Goal: Task Accomplishment & Management: Manage account settings

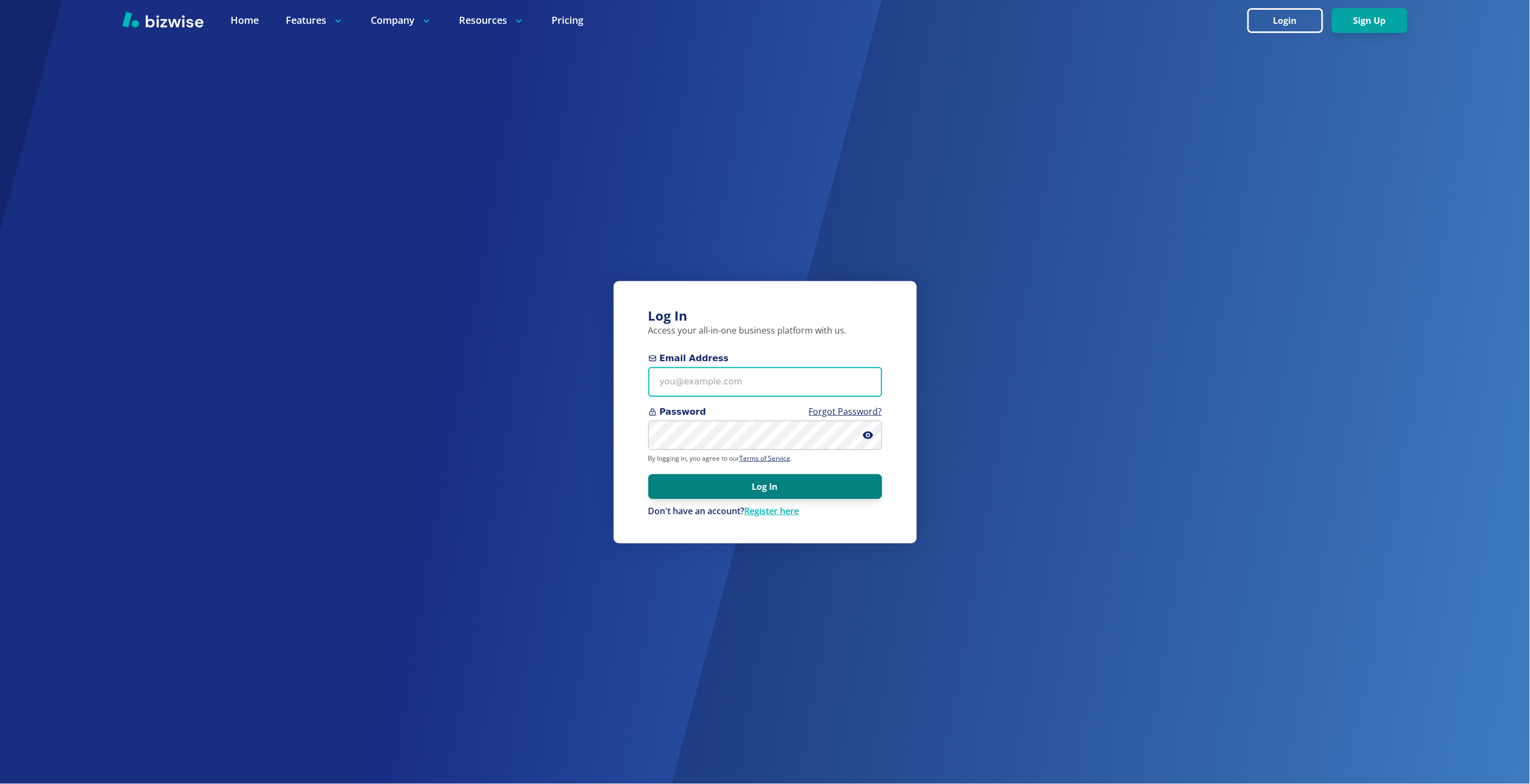
type input "marie@bizwise.com"
click at [674, 485] on button "Log In" at bounding box center [765, 486] width 234 height 25
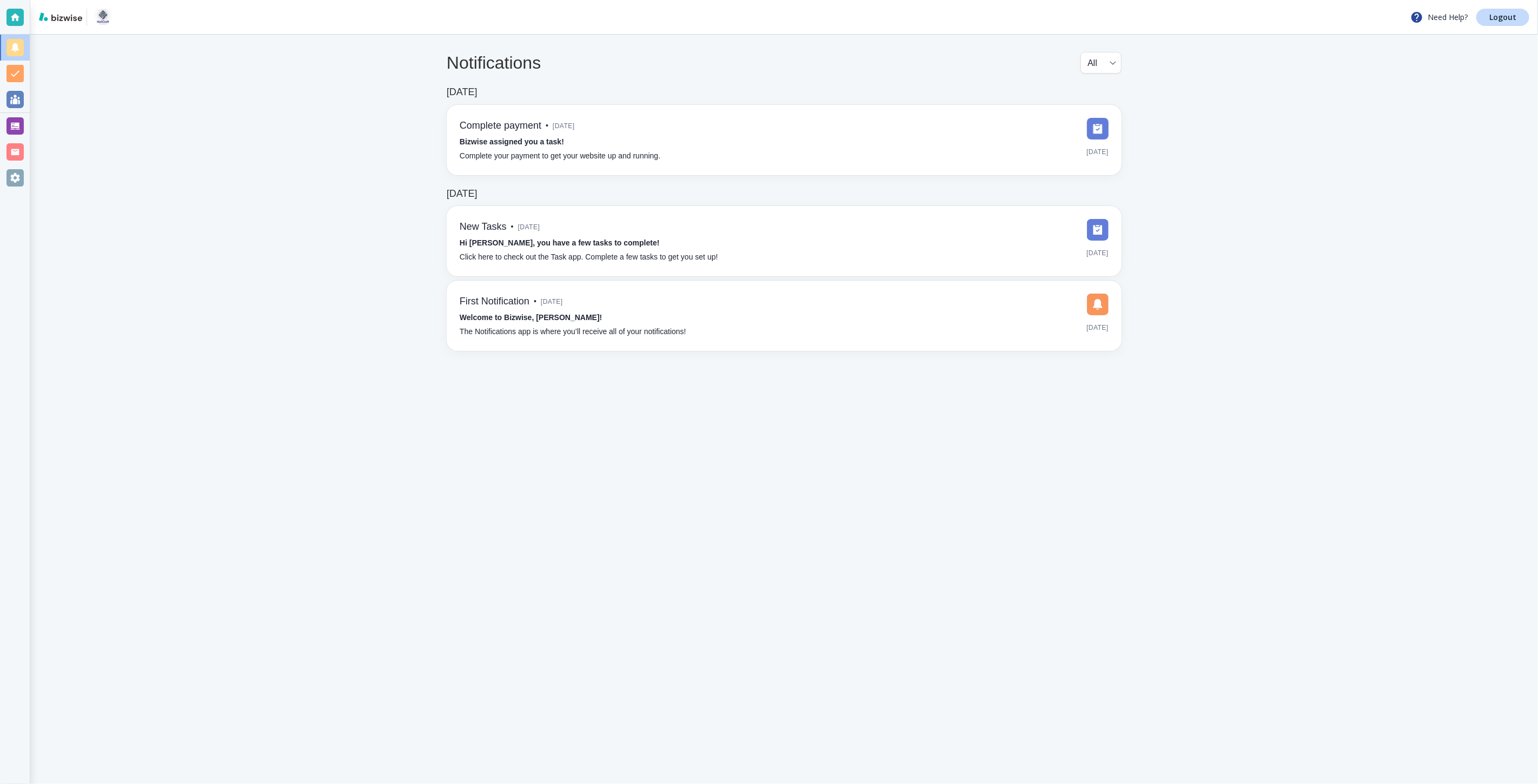
click at [23, 125] on div at bounding box center [15, 126] width 17 height 17
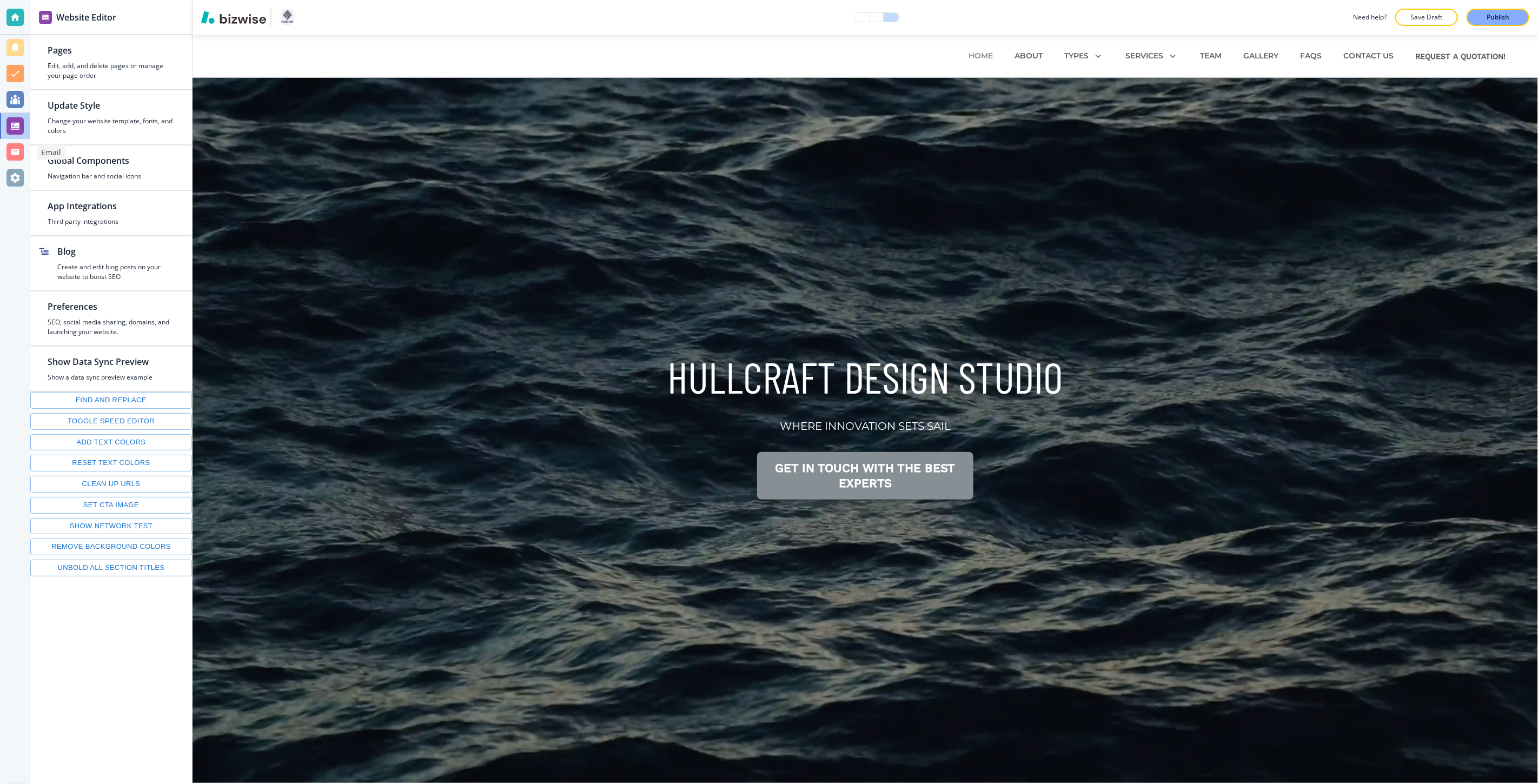
click at [16, 149] on div at bounding box center [15, 152] width 17 height 17
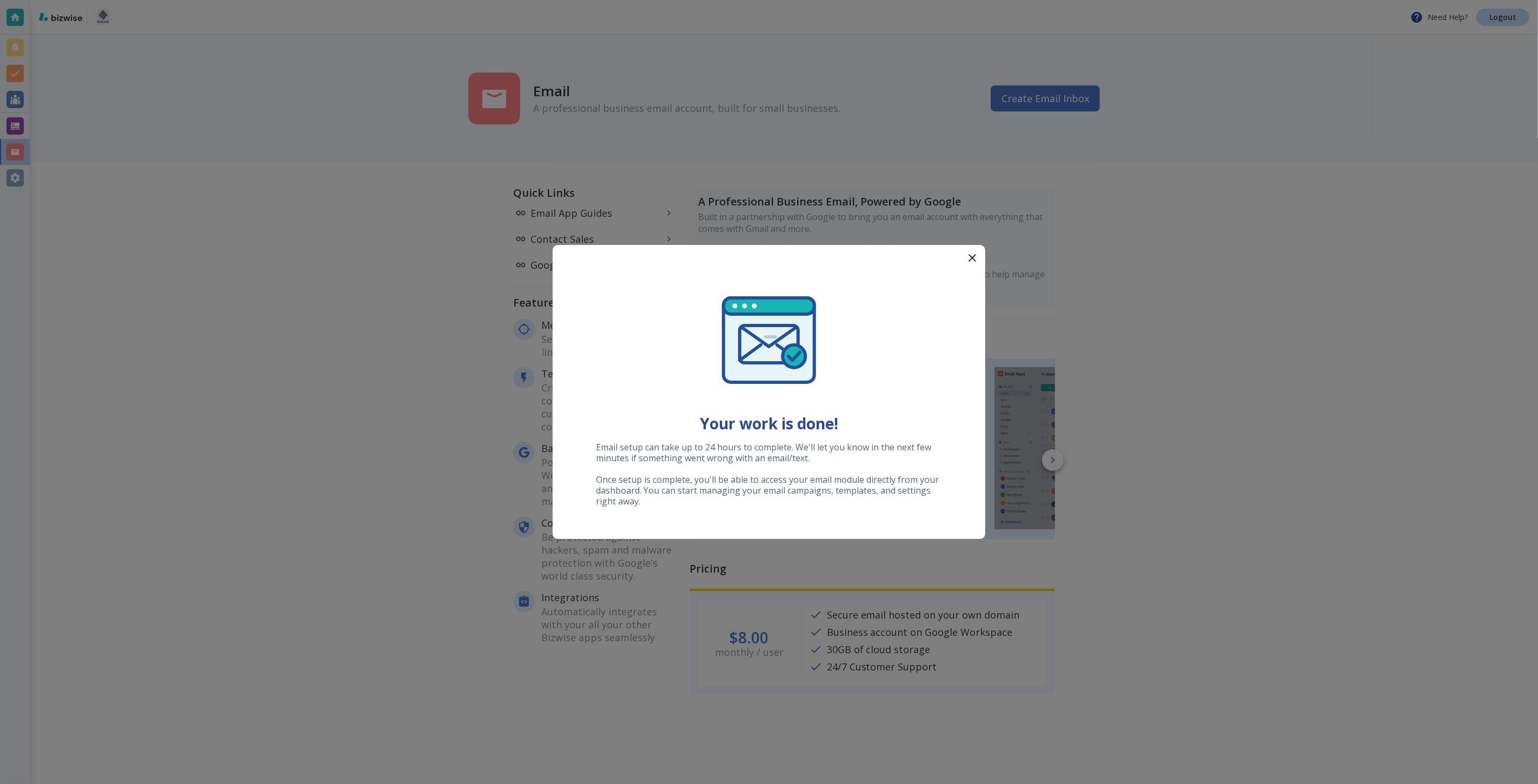
click at [223, 123] on div at bounding box center [769, 392] width 1538 height 784
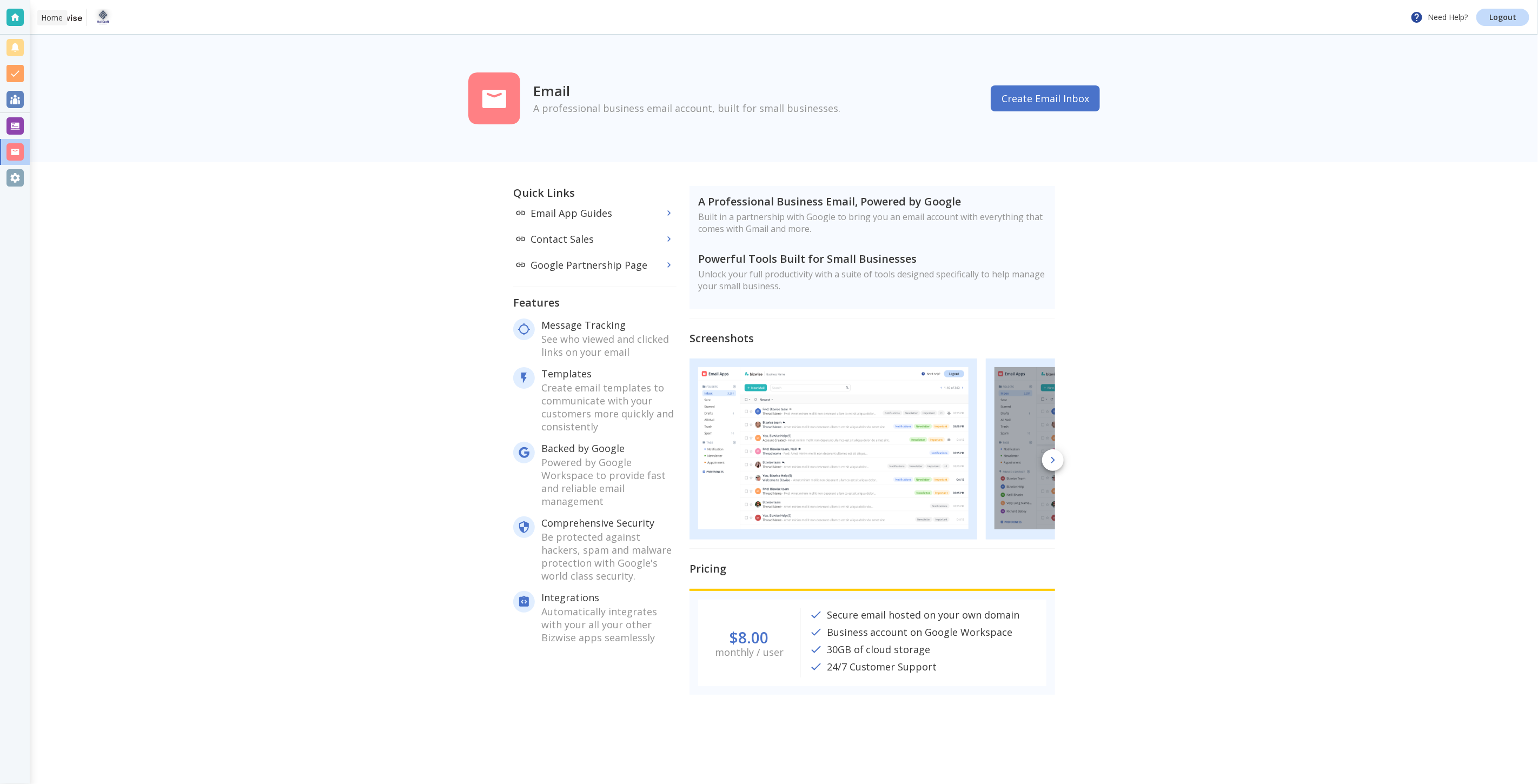
click at [12, 15] on div at bounding box center [15, 17] width 17 height 17
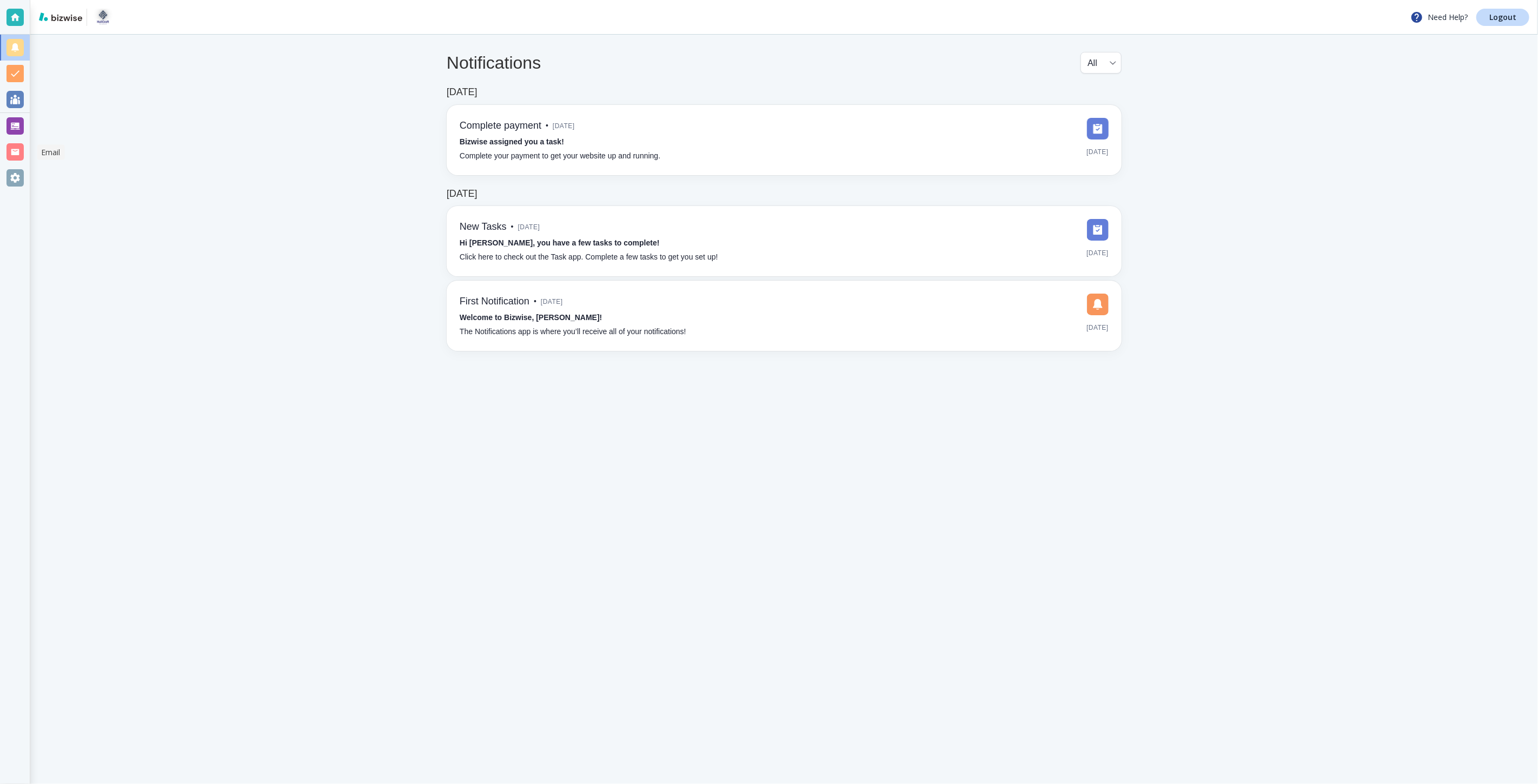
click at [22, 153] on div at bounding box center [15, 152] width 17 height 17
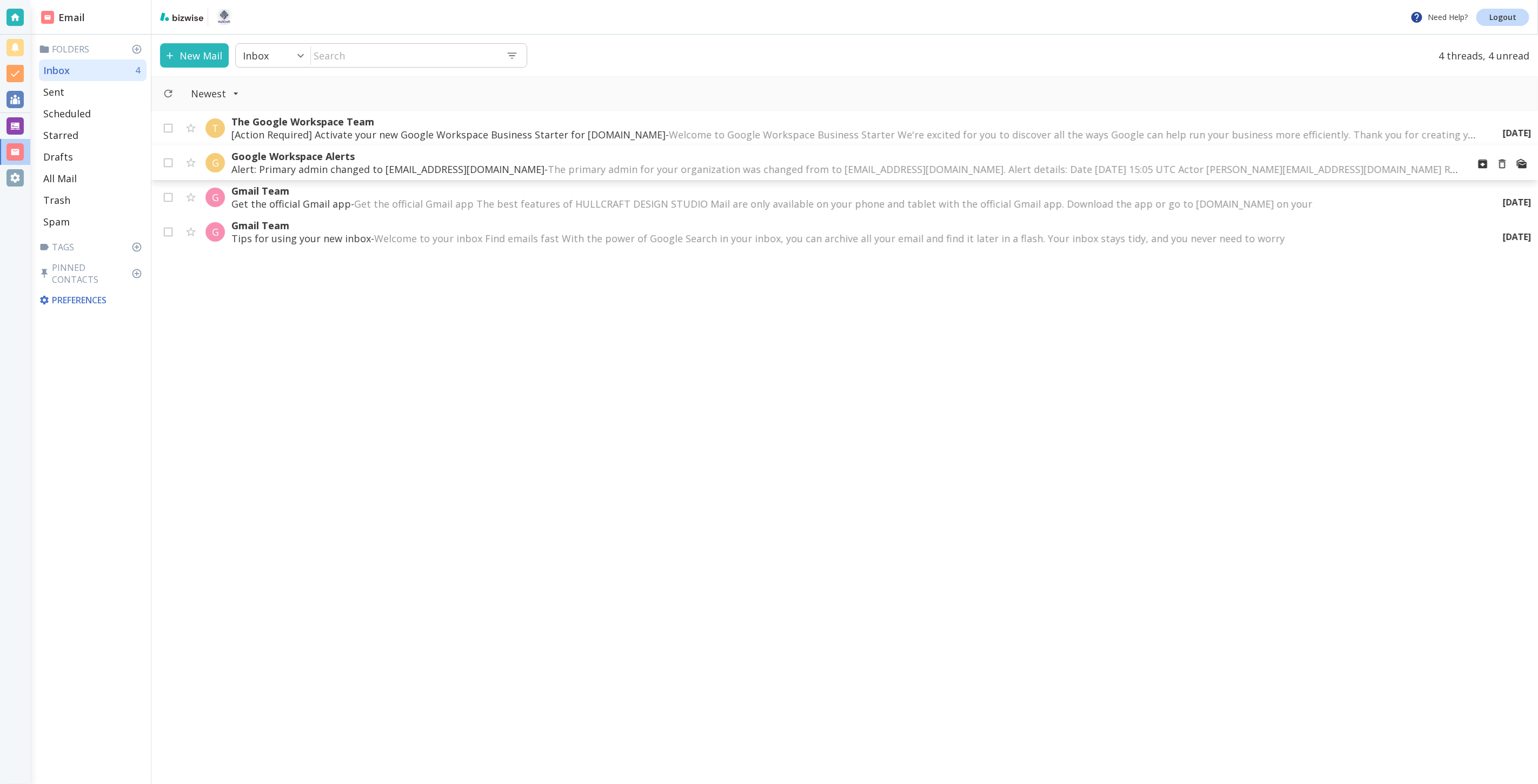
click at [283, 163] on p "Alert: Primary admin changed to marieantonette@hullcraftdesign.online - The pri…" at bounding box center [846, 170] width 1229 height 13
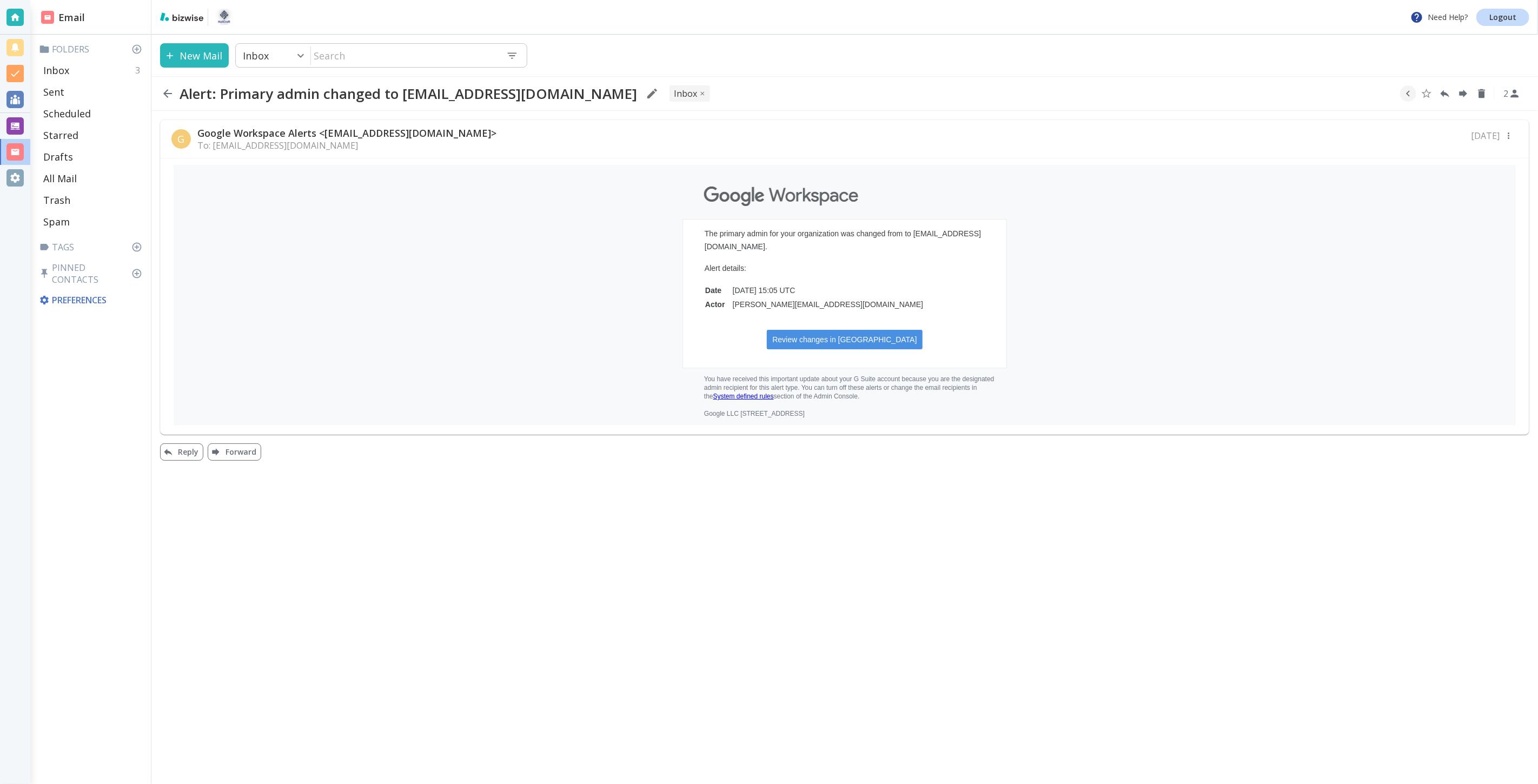
drag, startPoint x: 377, startPoint y: 347, endPoint x: 377, endPoint y: 352, distance: 5.0
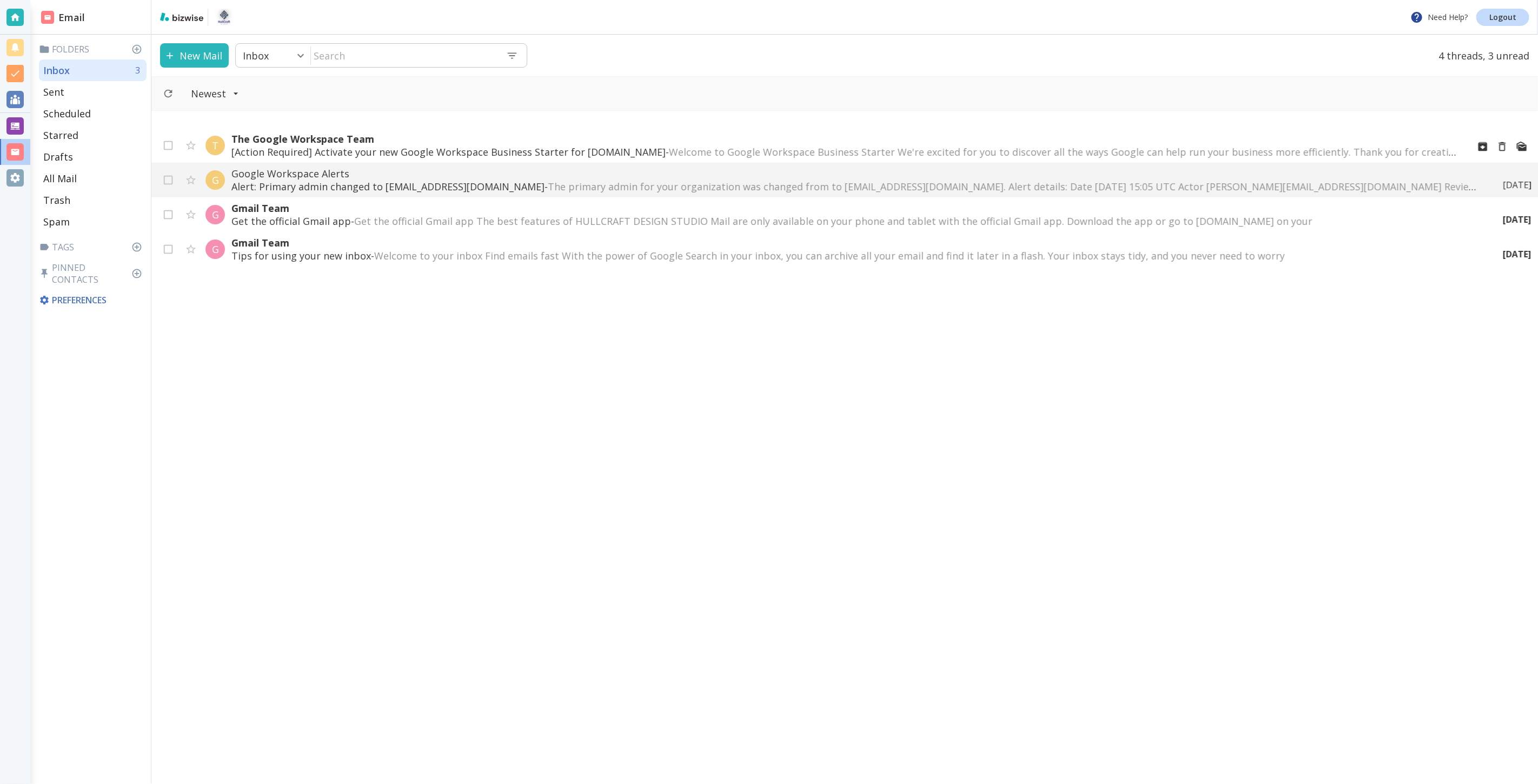
click at [390, 153] on p "[Action Required] Activate your new Google Workspace Business Starter for hullc…" at bounding box center [846, 152] width 1229 height 13
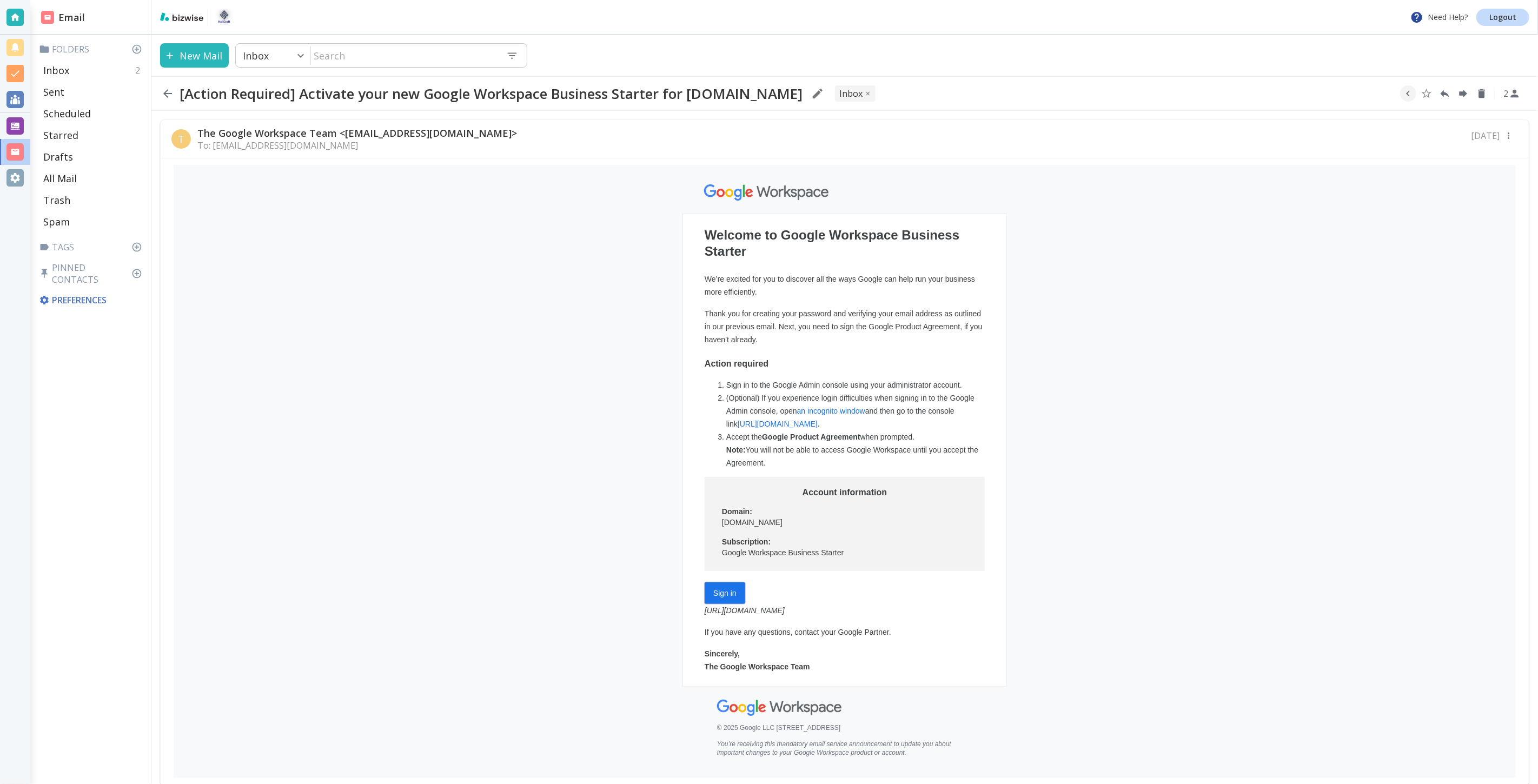
drag, startPoint x: 335, startPoint y: 191, endPoint x: 335, endPoint y: 183, distance: 8.0
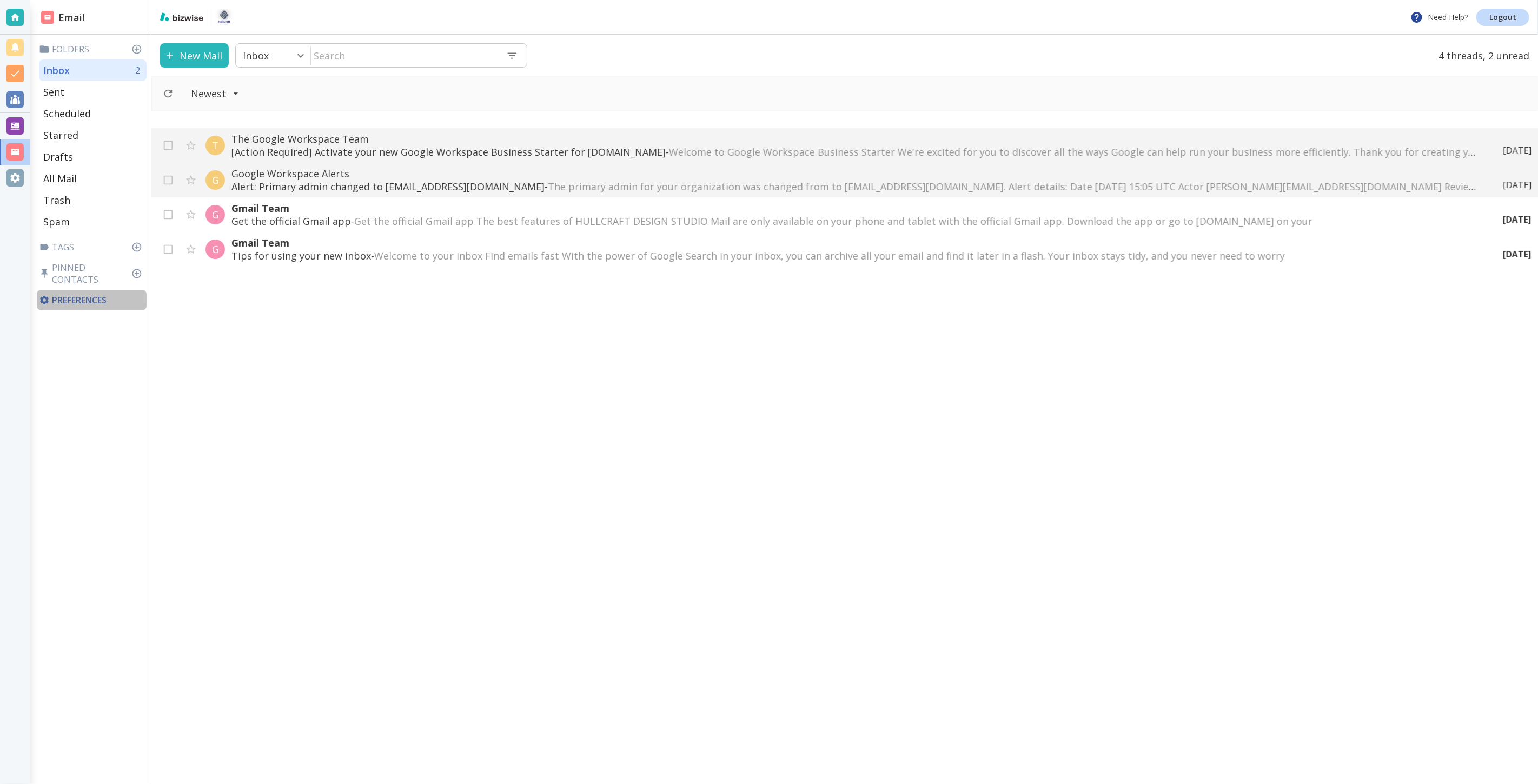
click at [110, 296] on div "Preferences" at bounding box center [91, 299] width 110 height 20
click at [16, 131] on div at bounding box center [15, 126] width 17 height 17
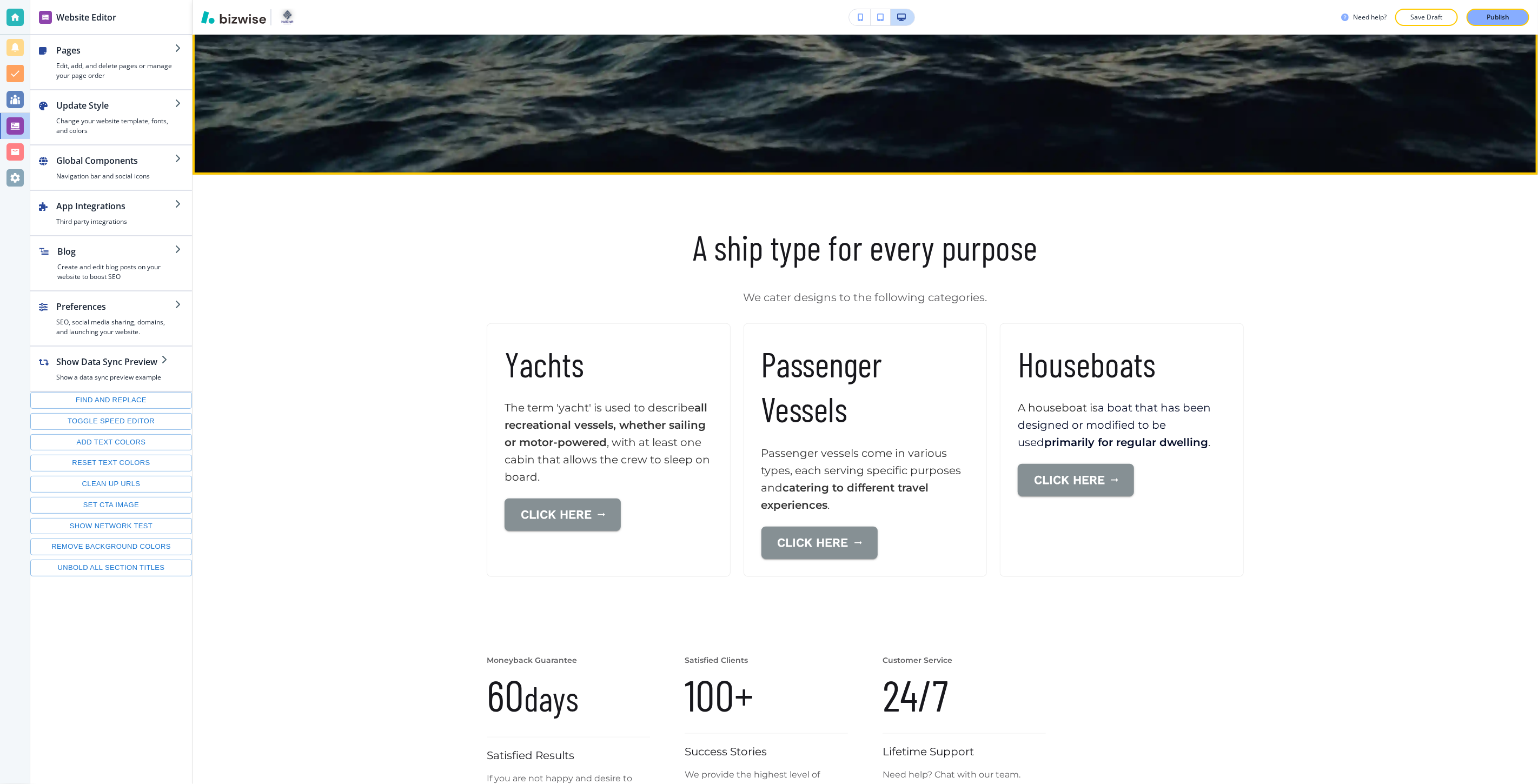
scroll to position [661, 0]
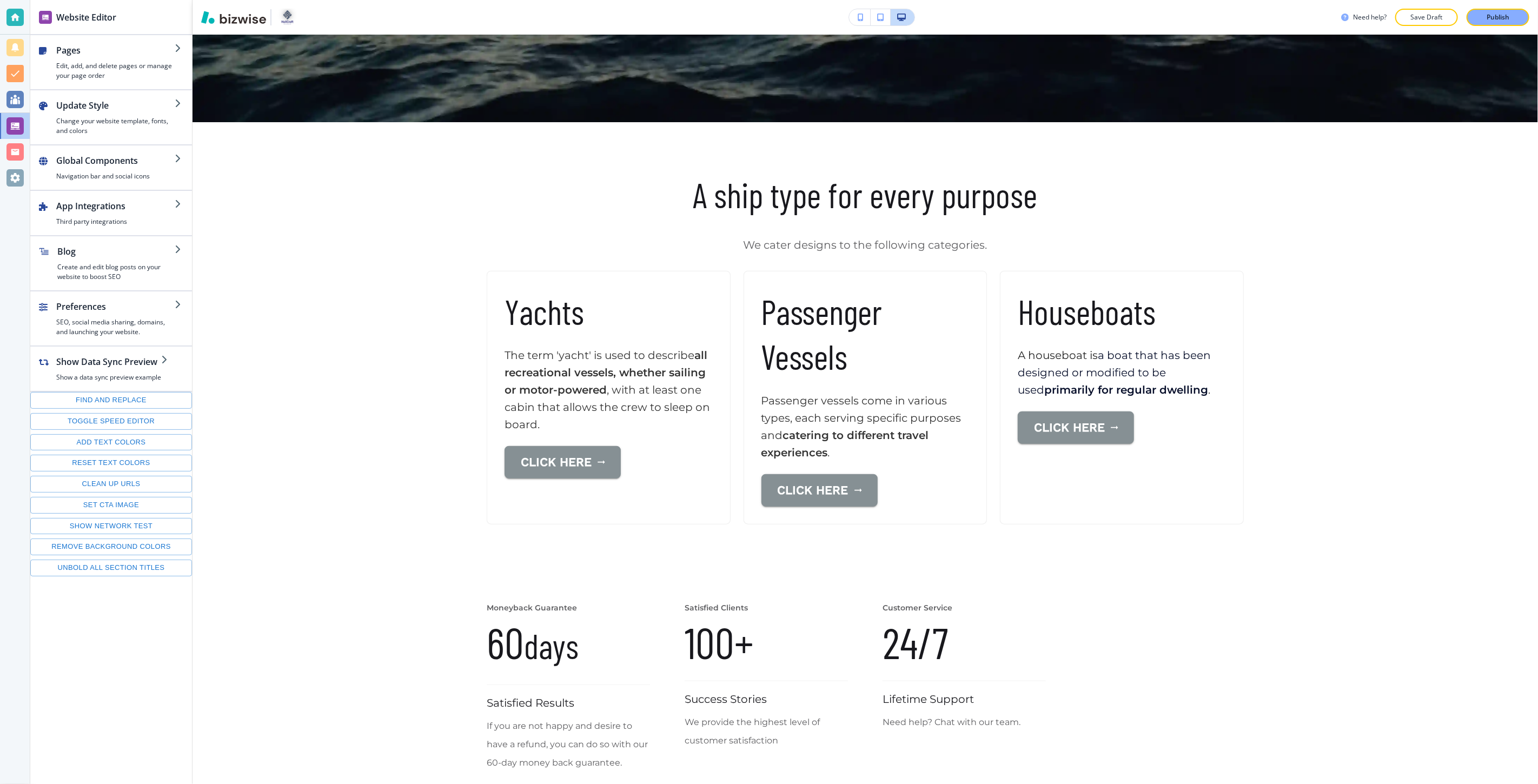
click at [1470, 28] on div "Need help? Save Draft Publish" at bounding box center [865, 17] width 1346 height 35
click at [1482, 22] on button "Publish" at bounding box center [1497, 17] width 62 height 17
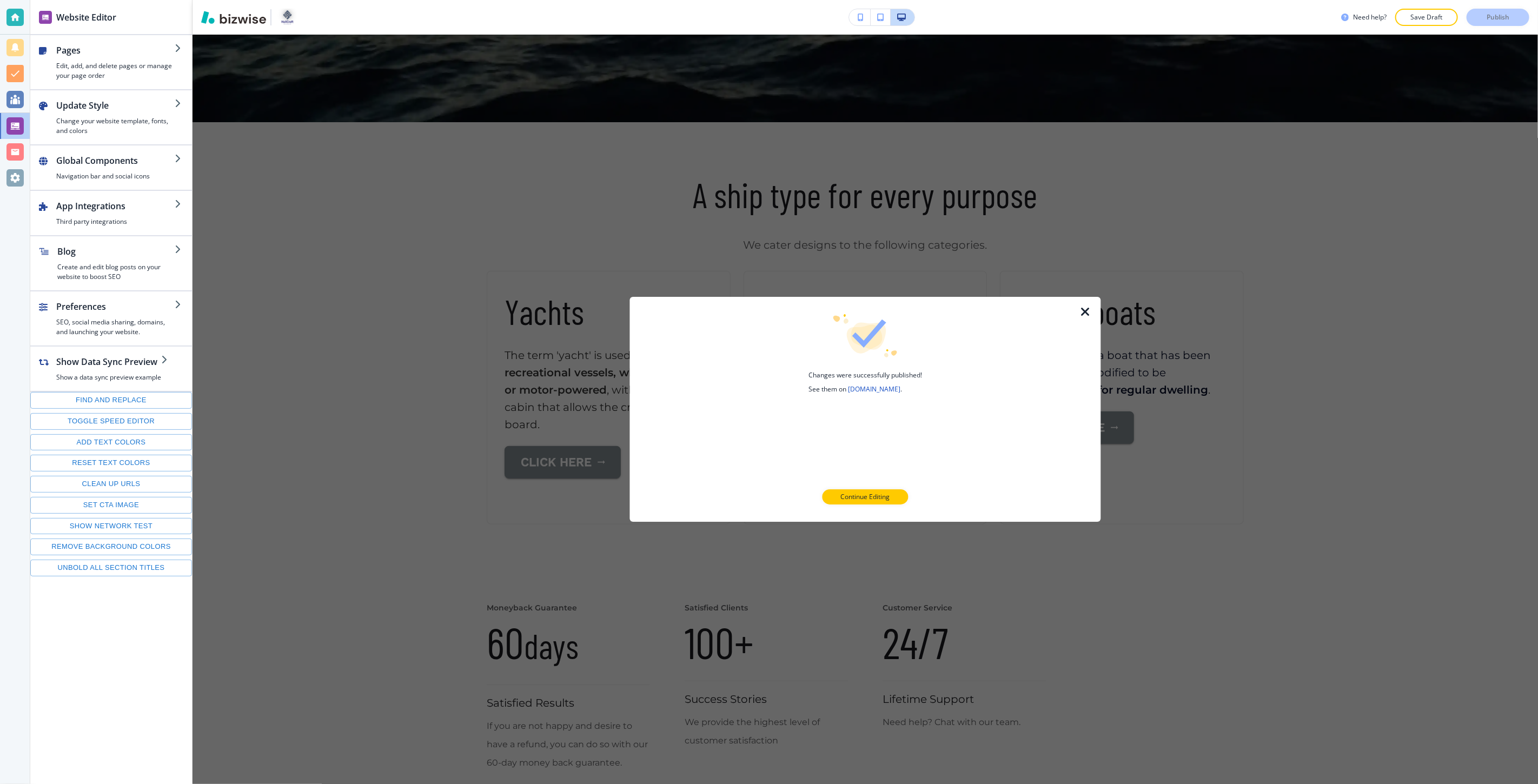
click at [1085, 304] on div at bounding box center [1092, 409] width 17 height 225
click at [1085, 318] on icon "button" at bounding box center [1085, 312] width 13 height 13
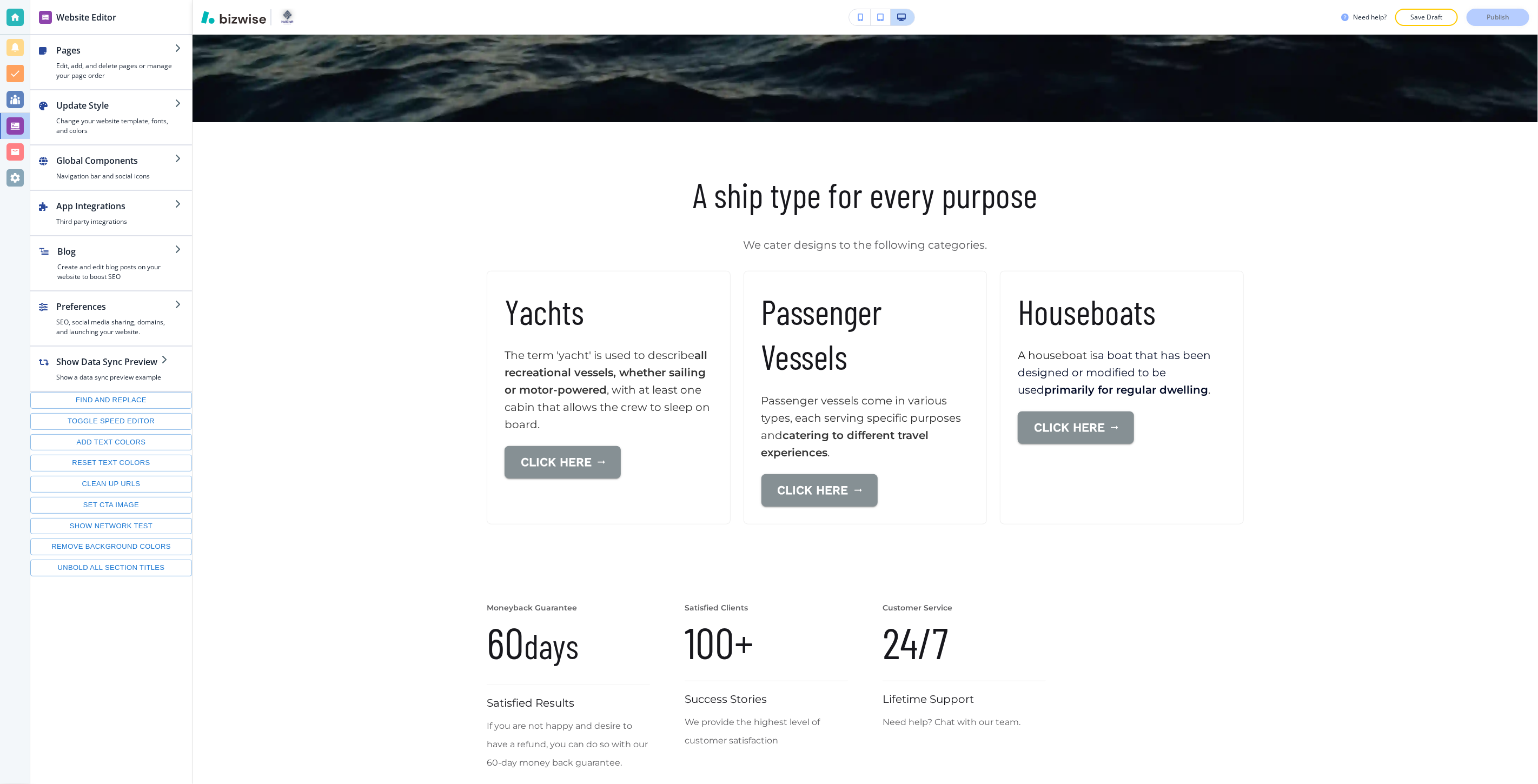
drag, startPoint x: 12, startPoint y: 170, endPoint x: 25, endPoint y: 170, distance: 13.0
click at [12, 170] on div at bounding box center [15, 178] width 17 height 17
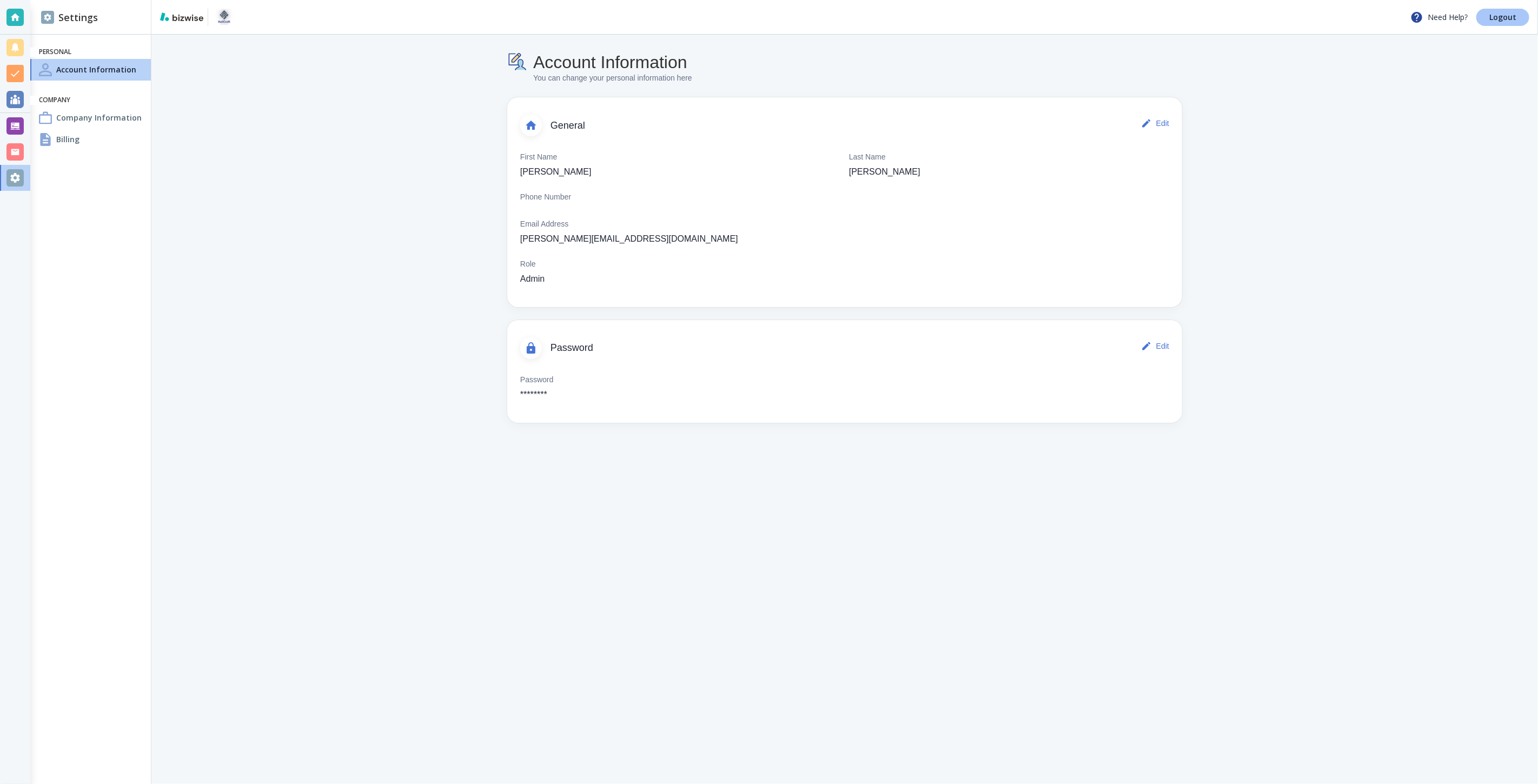
click at [1489, 22] on link "Logout" at bounding box center [1502, 17] width 53 height 17
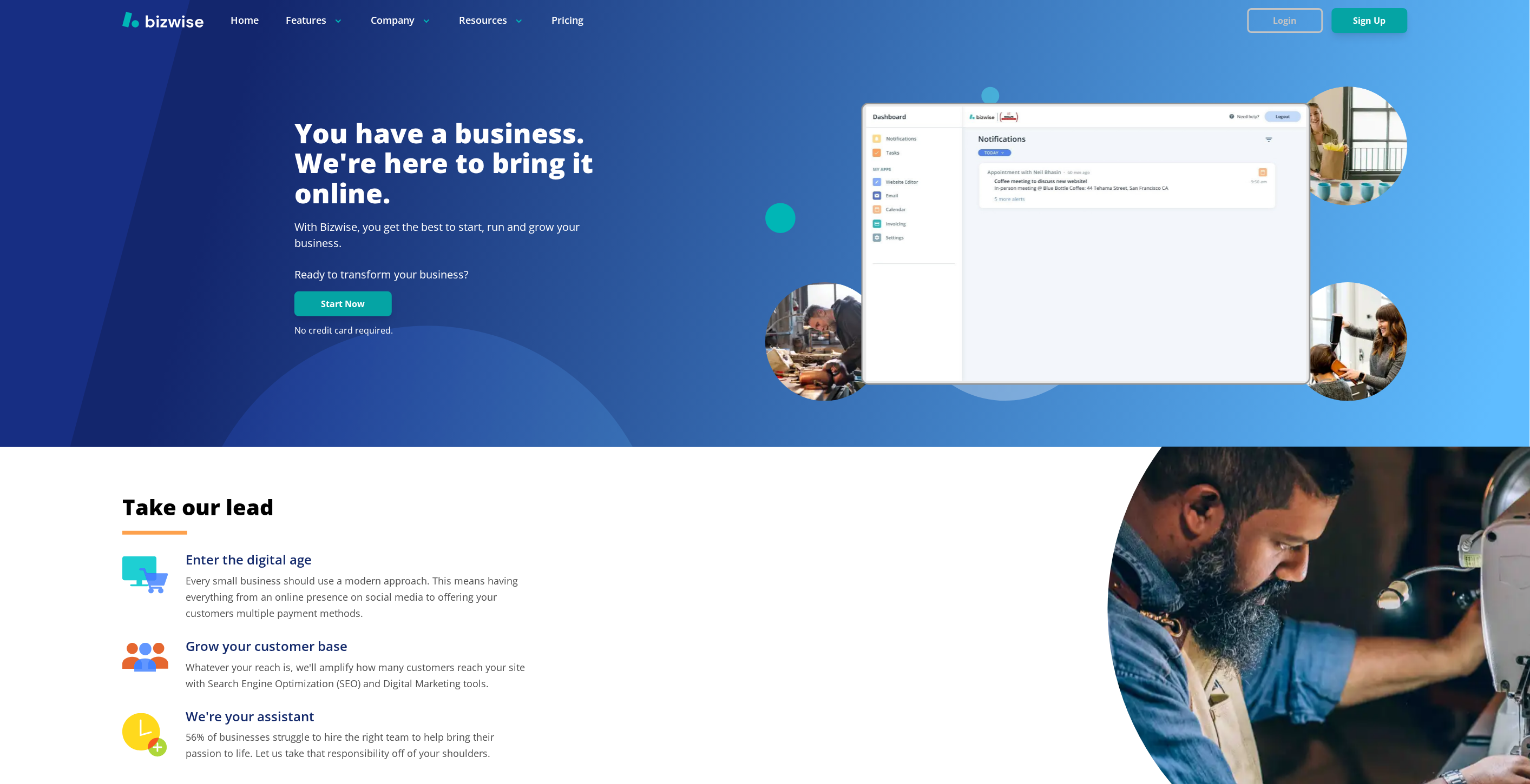
click at [1288, 14] on button "Login" at bounding box center [1285, 20] width 76 height 25
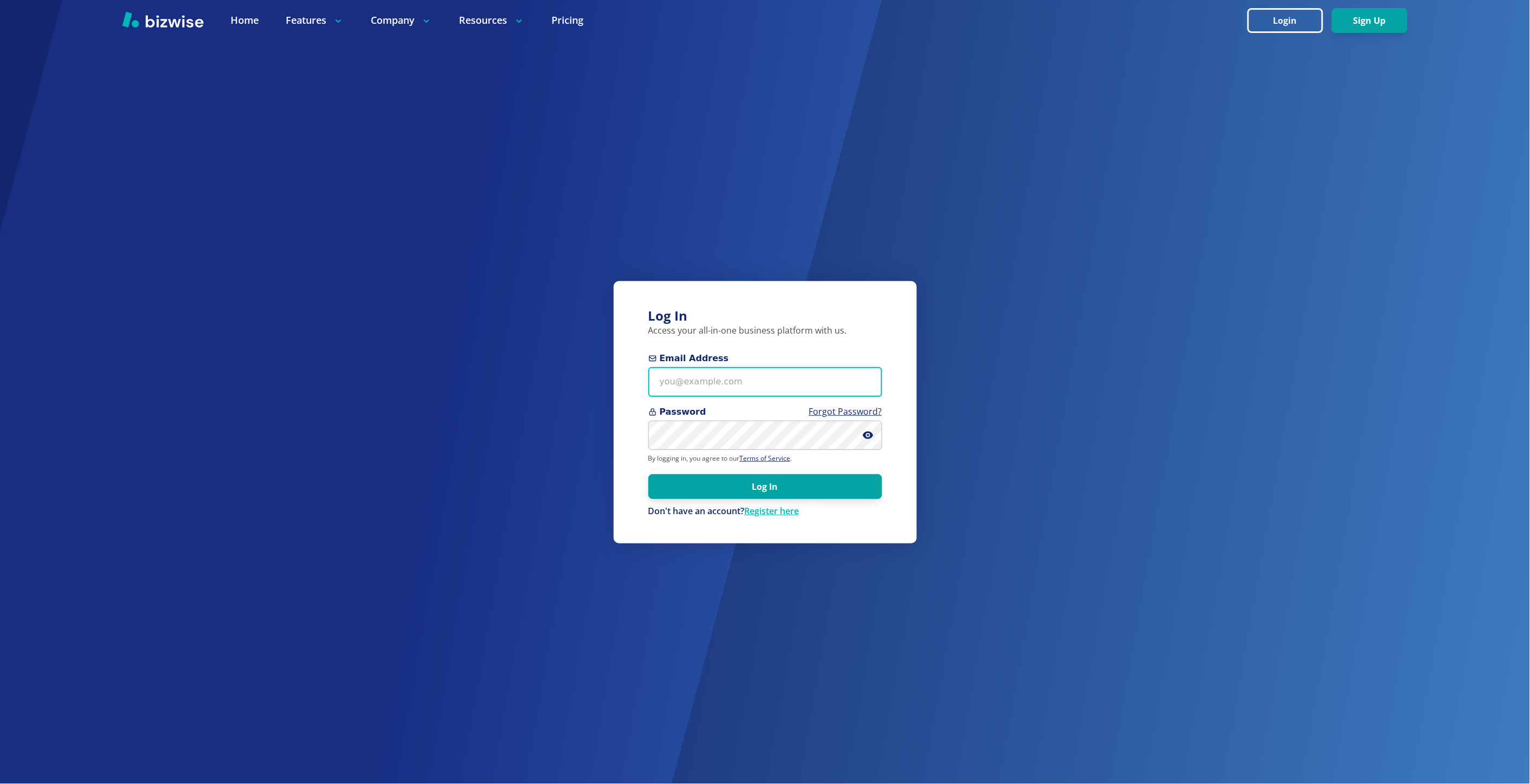
type input "[PERSON_NAME][EMAIL_ADDRESS][DOMAIN_NAME]"
click at [819, 490] on button "Log In" at bounding box center [765, 486] width 234 height 25
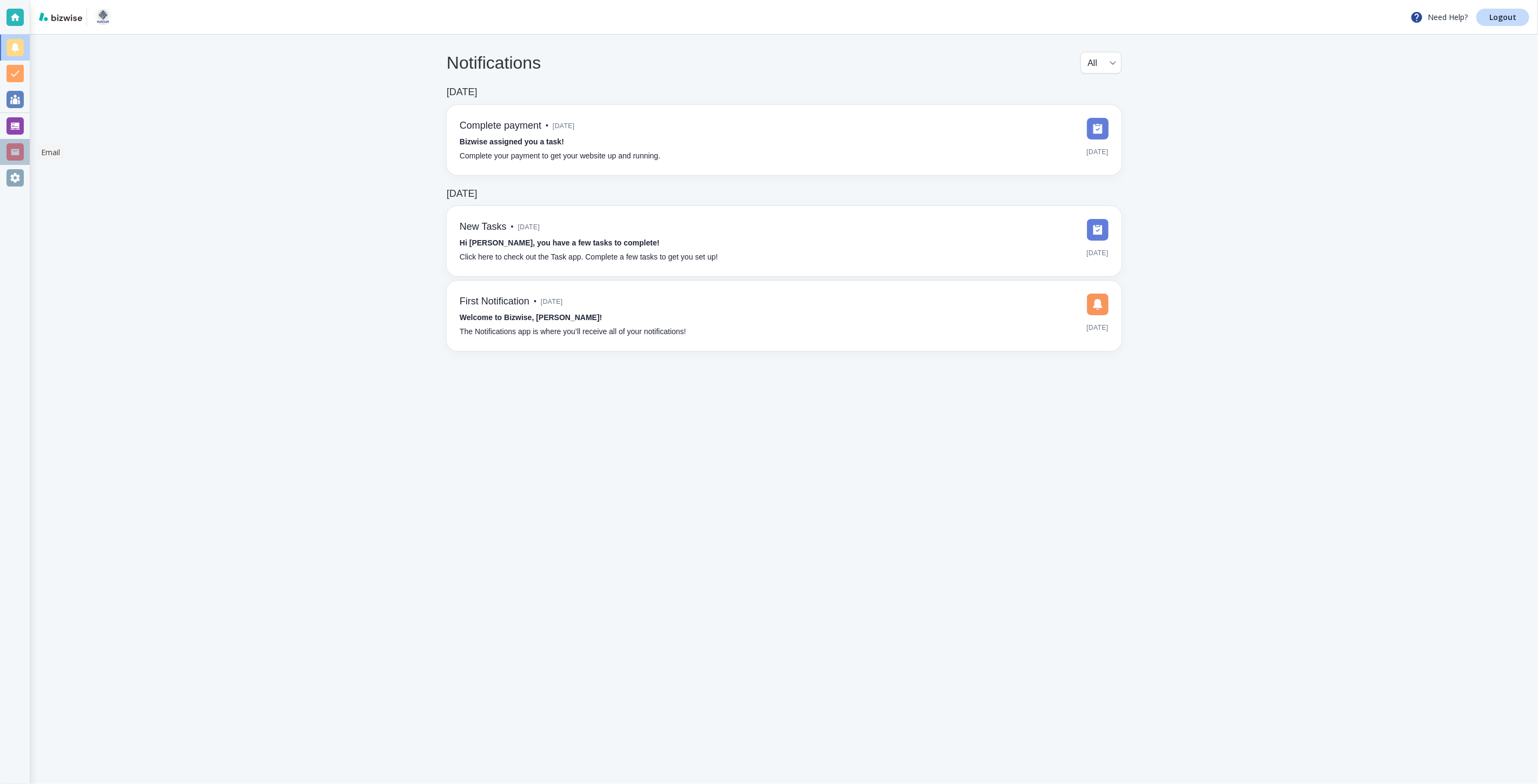
click at [17, 157] on div at bounding box center [15, 152] width 17 height 17
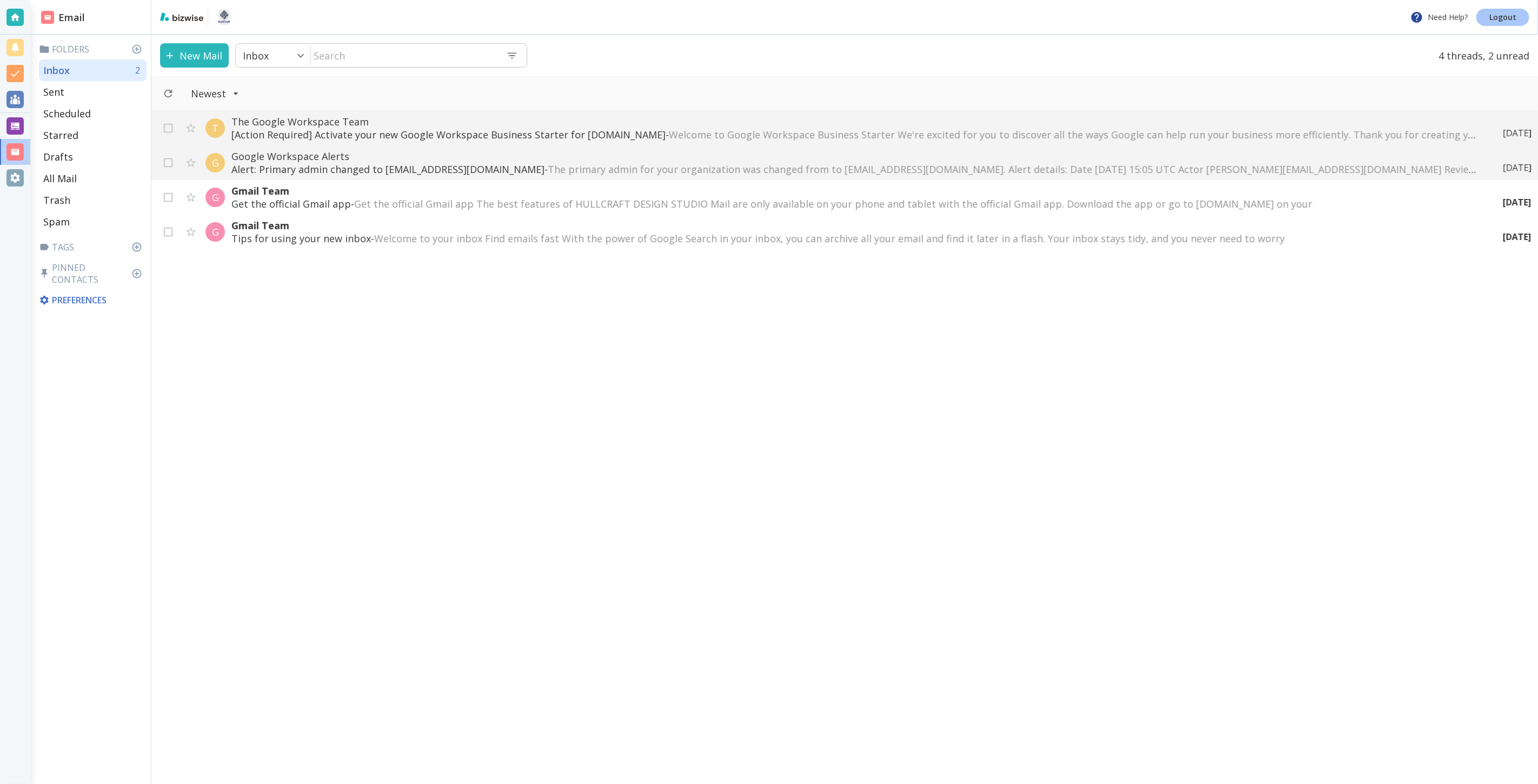
click at [1497, 14] on p "Logout" at bounding box center [1502, 17] width 27 height 7
